Goal: Transaction & Acquisition: Purchase product/service

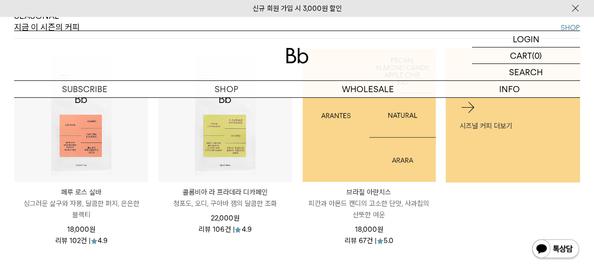
scroll to position [359, 0]
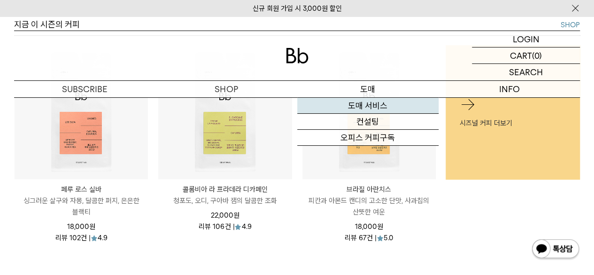
click at [366, 102] on link "도매 서비스" at bounding box center [367, 106] width 141 height 16
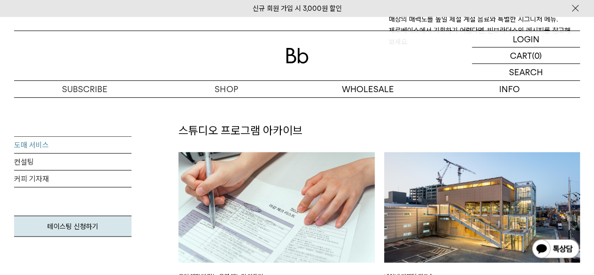
scroll to position [1107, 0]
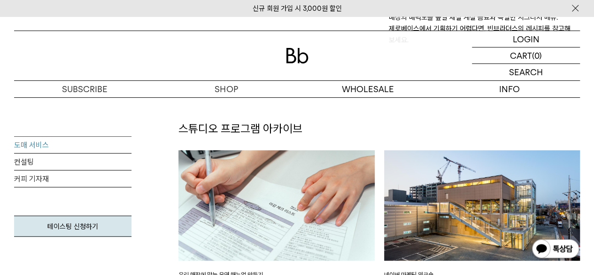
click at [555, 246] on img at bounding box center [555, 249] width 49 height 23
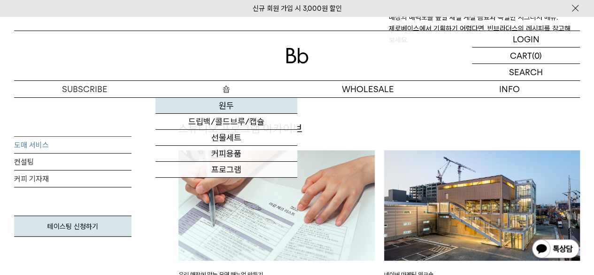
click at [226, 108] on link "원두" at bounding box center [226, 106] width 141 height 16
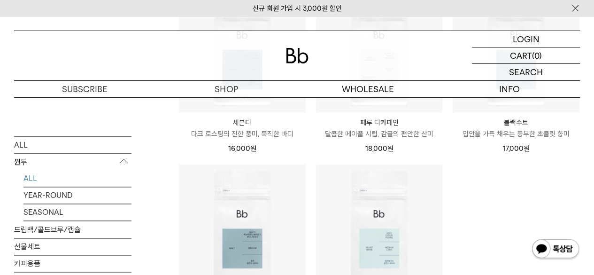
scroll to position [582, 0]
click at [308, 155] on li "세븐티 Seventy 다크 로스팅의 진한 풍미, 묵직한 바디 16,000 원" at bounding box center [242, 75] width 137 height 179
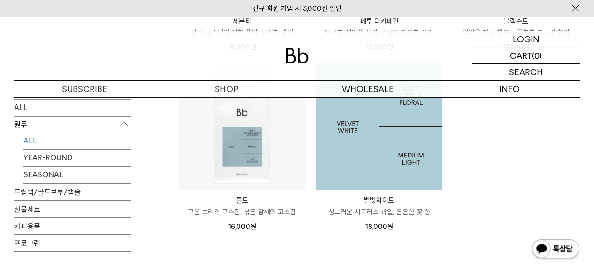
scroll to position [698, 0]
